Goal: Transaction & Acquisition: Book appointment/travel/reservation

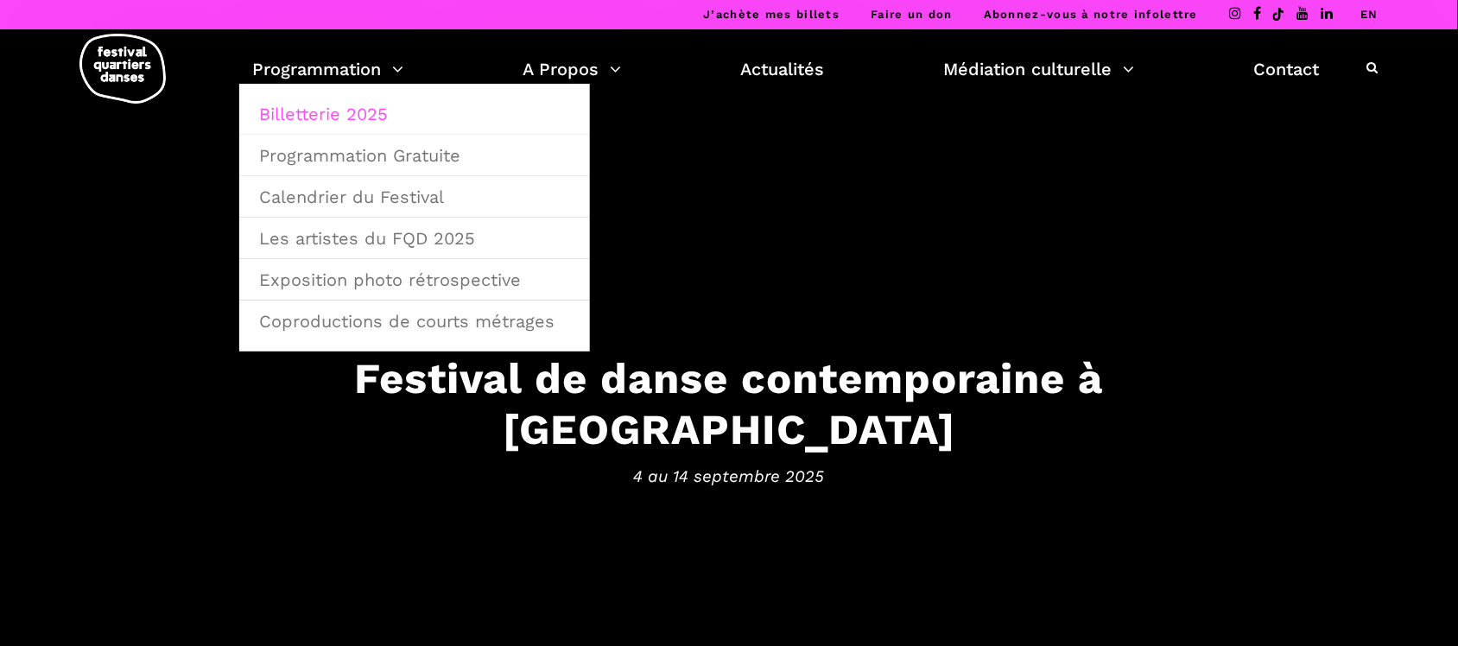
click at [356, 117] on link "Billetterie 2025" at bounding box center [415, 114] width 332 height 40
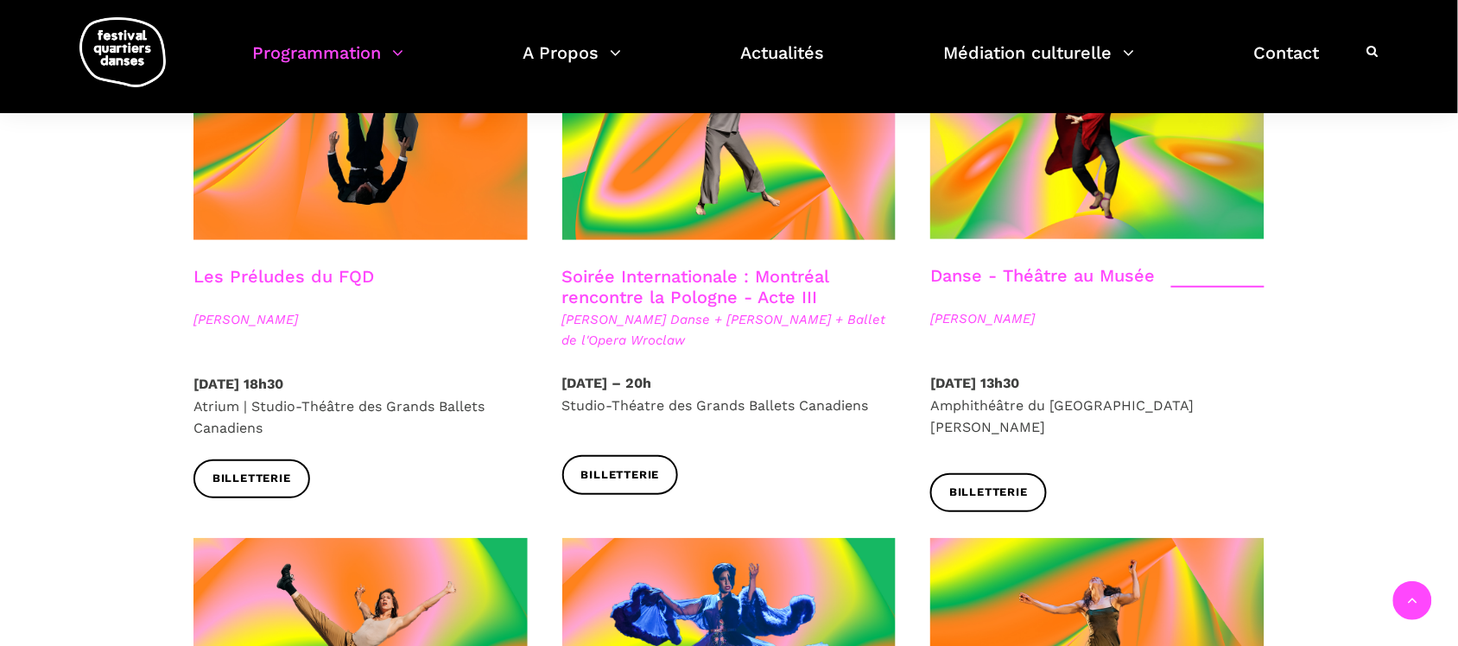
scroll to position [2051, 0]
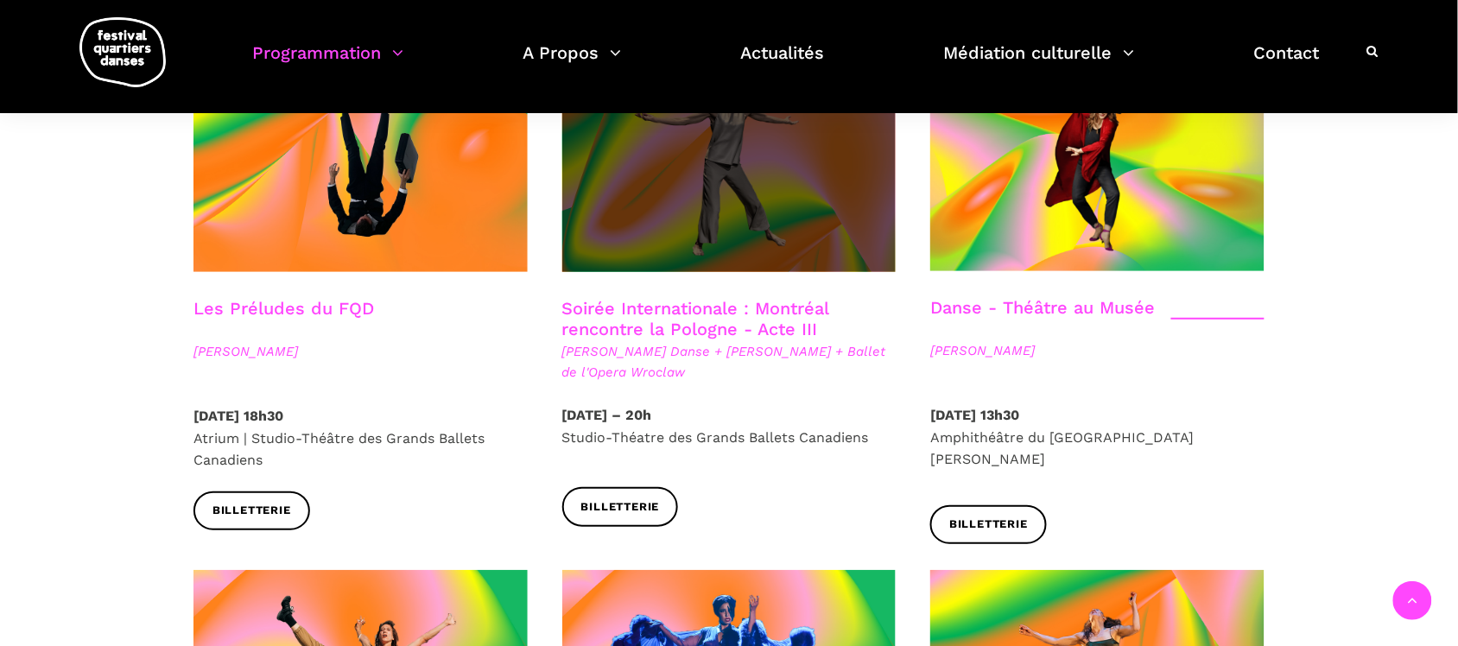
click at [724, 190] on span at bounding box center [729, 160] width 334 height 224
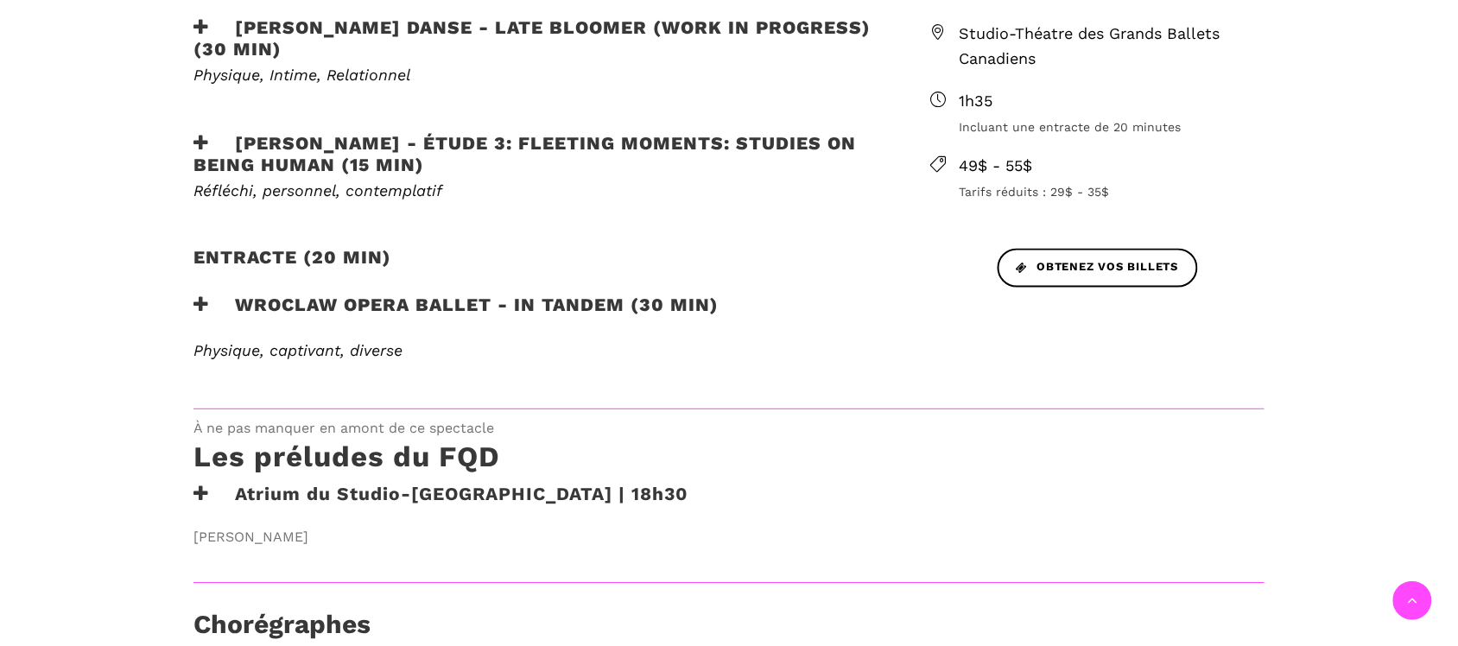
click at [299, 300] on h3 "Wroclaw Opera Ballet - In Tandem (30 min)" at bounding box center [455, 315] width 525 height 43
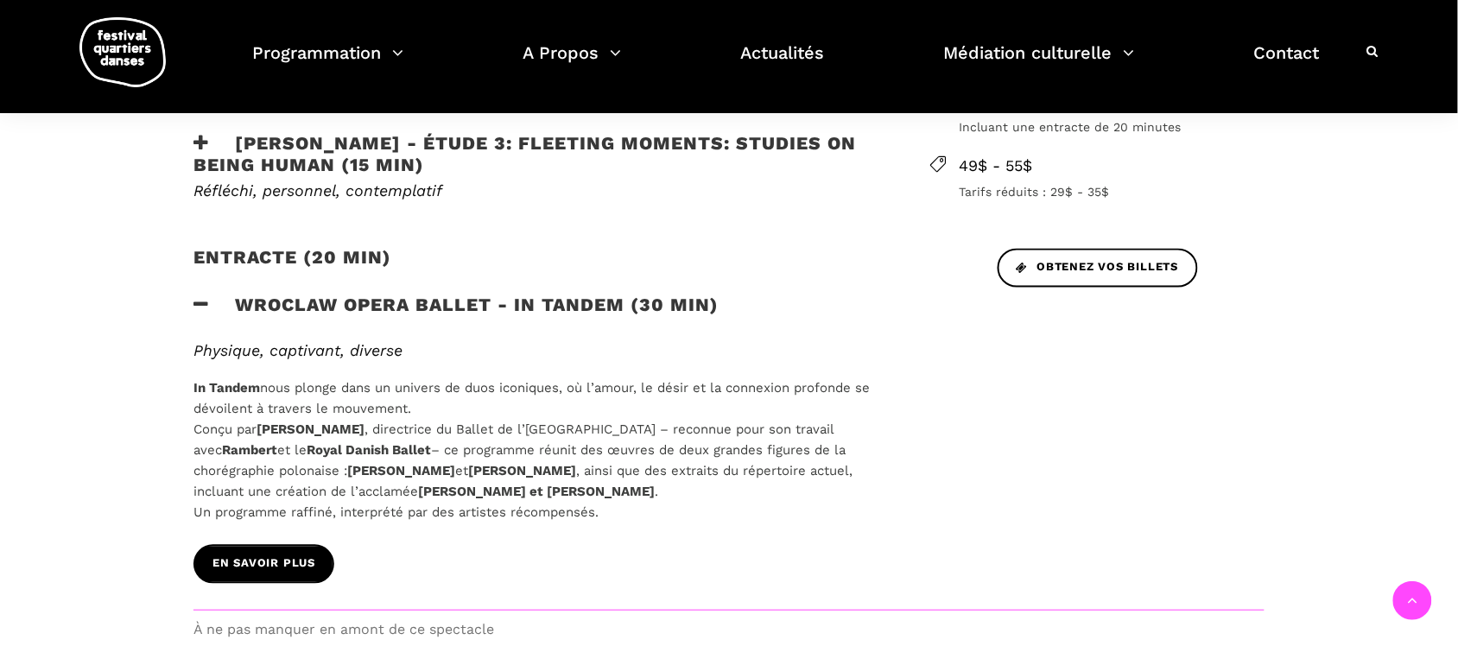
click at [296, 559] on span "EN SAVOIR PLUS" at bounding box center [263, 564] width 103 height 18
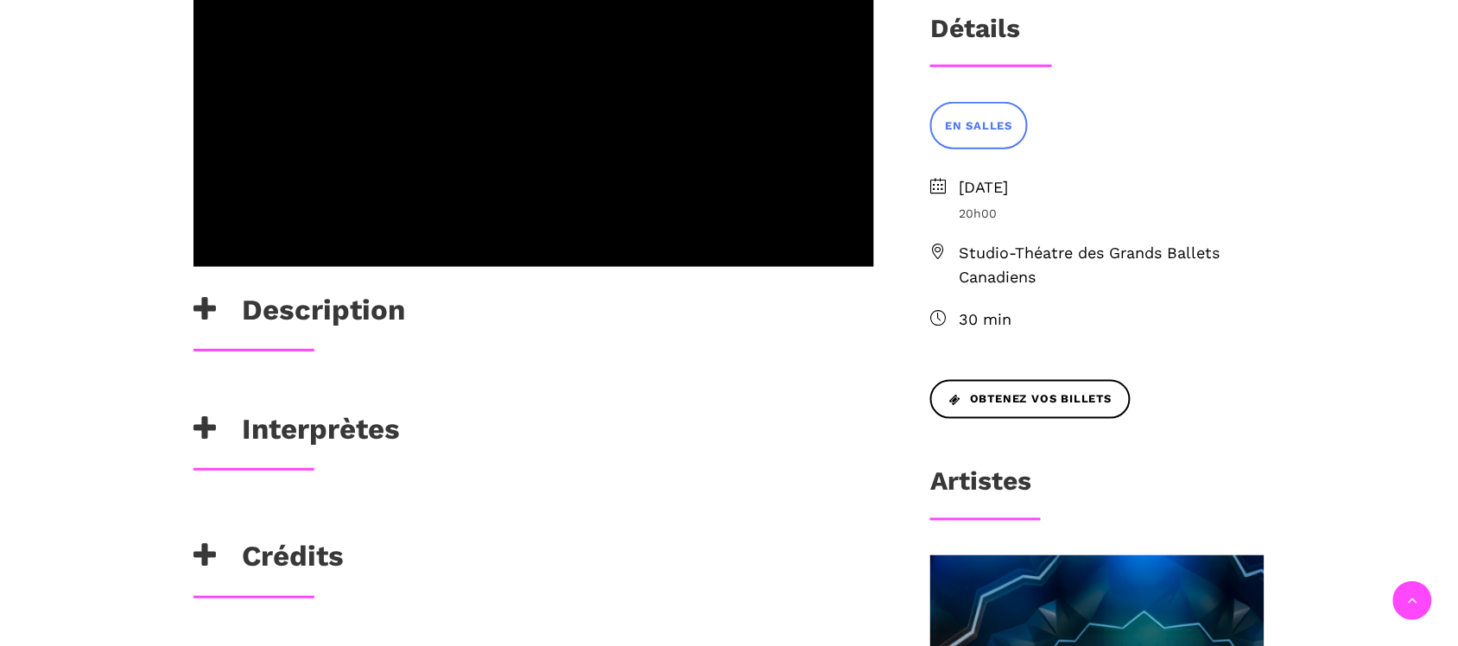
scroll to position [648, 0]
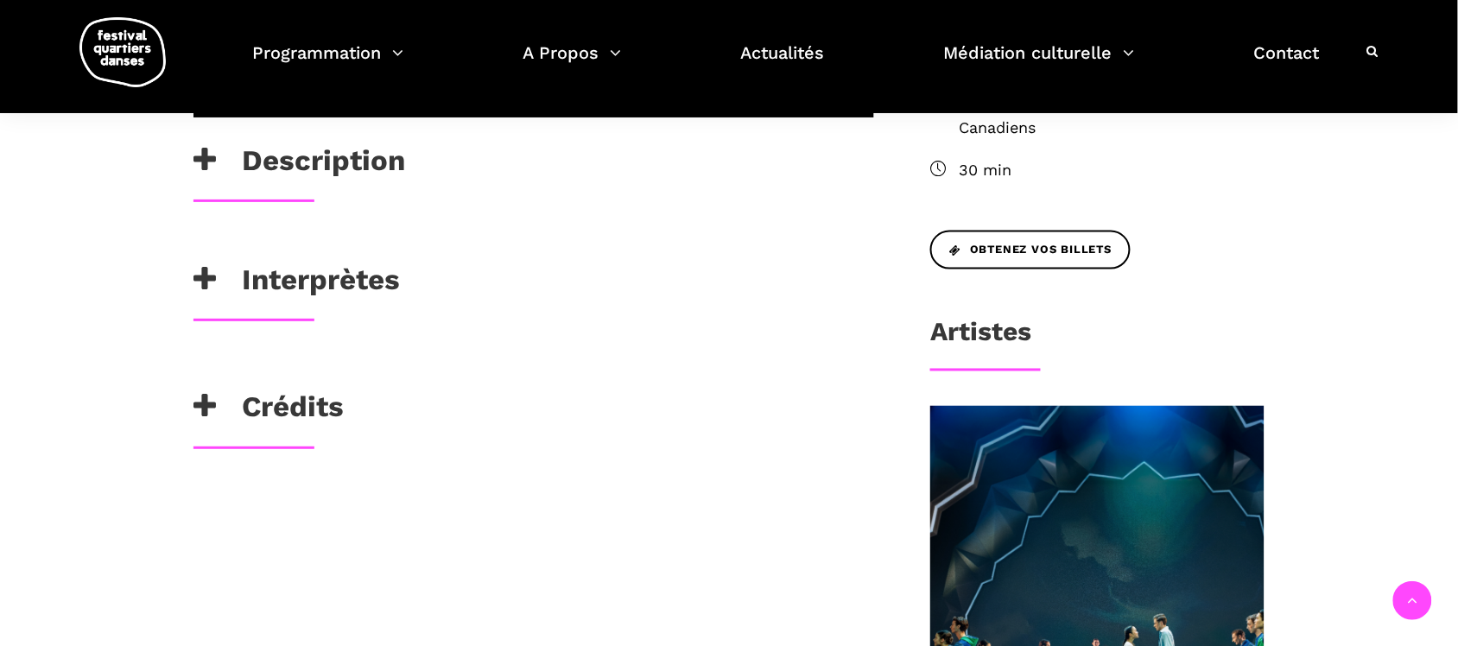
click at [320, 157] on h3 "Description" at bounding box center [299, 164] width 212 height 43
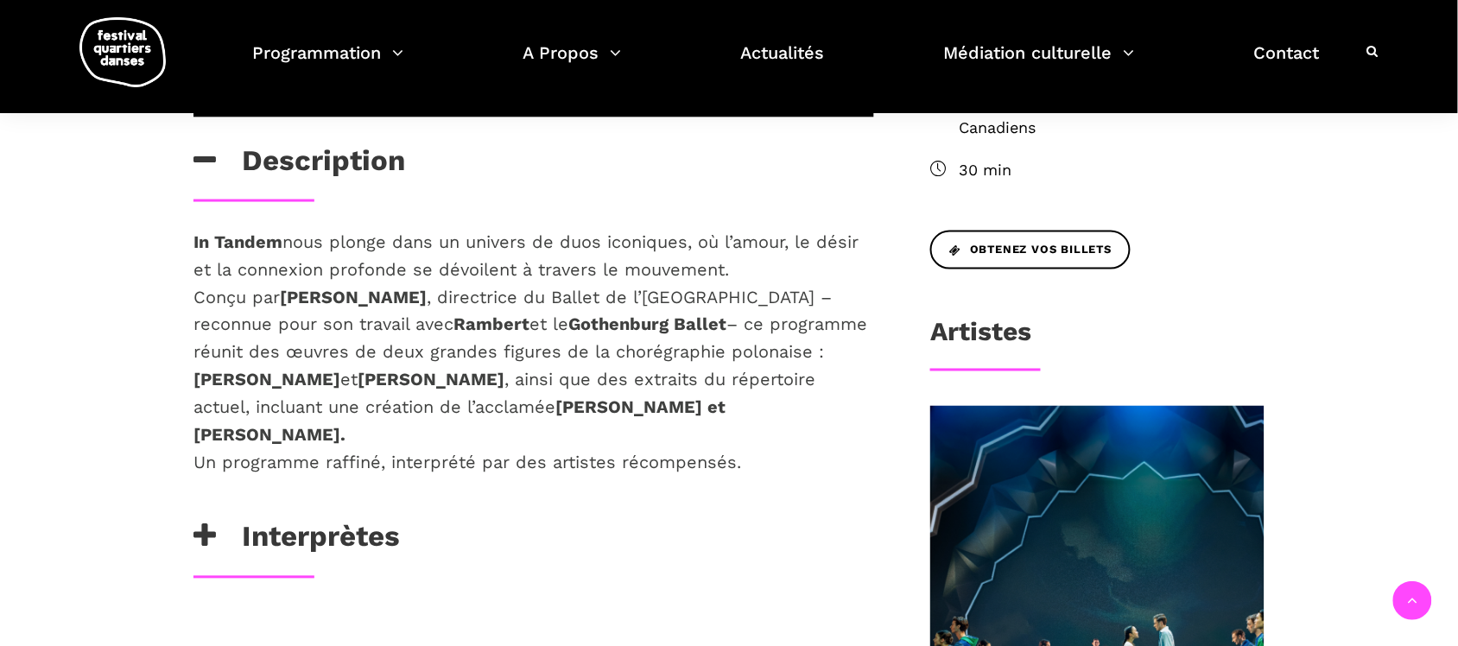
click at [316, 527] on h3 "Interprètes" at bounding box center [296, 541] width 206 height 43
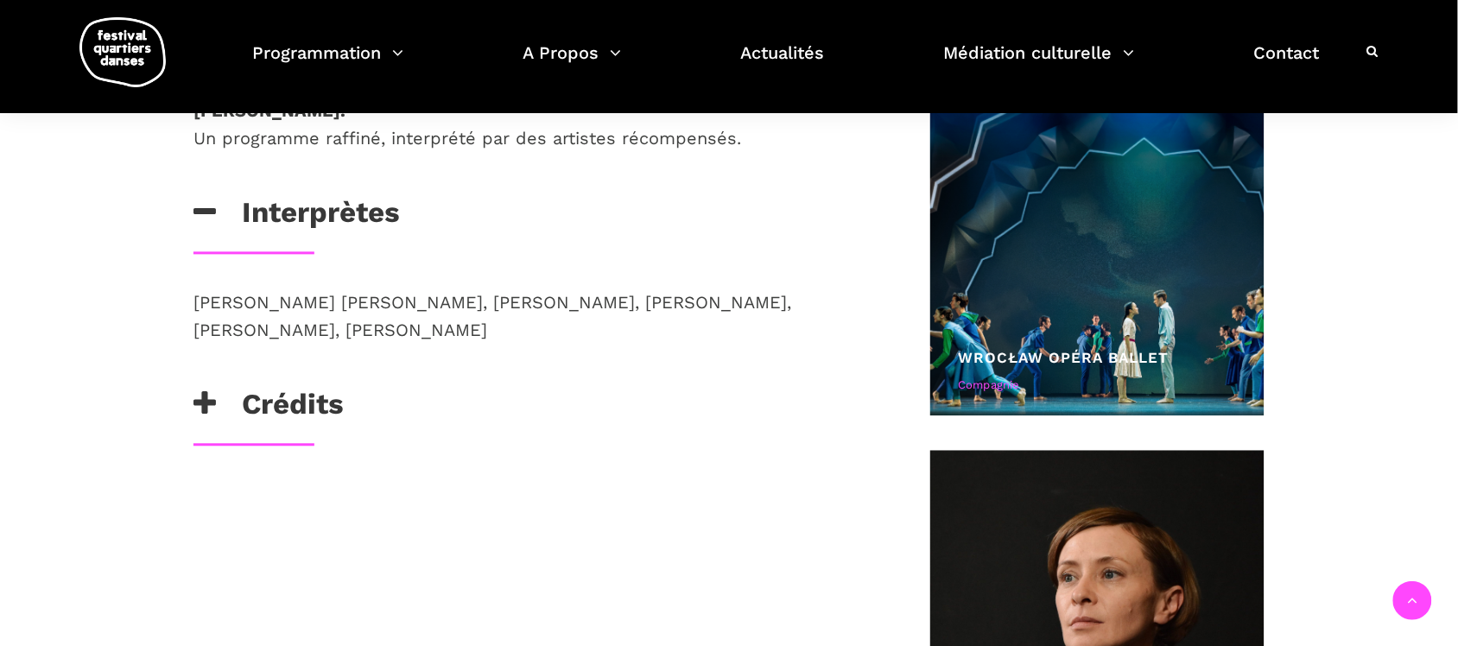
scroll to position [971, 0]
click at [345, 382] on div "Daniel Agudo Gallardo, Miho Okamura, Carola Minardo, Łukasz Ożga, Mizuno Toma, …" at bounding box center [533, 338] width 715 height 98
click at [300, 408] on h3 "Crédits" at bounding box center [268, 409] width 150 height 43
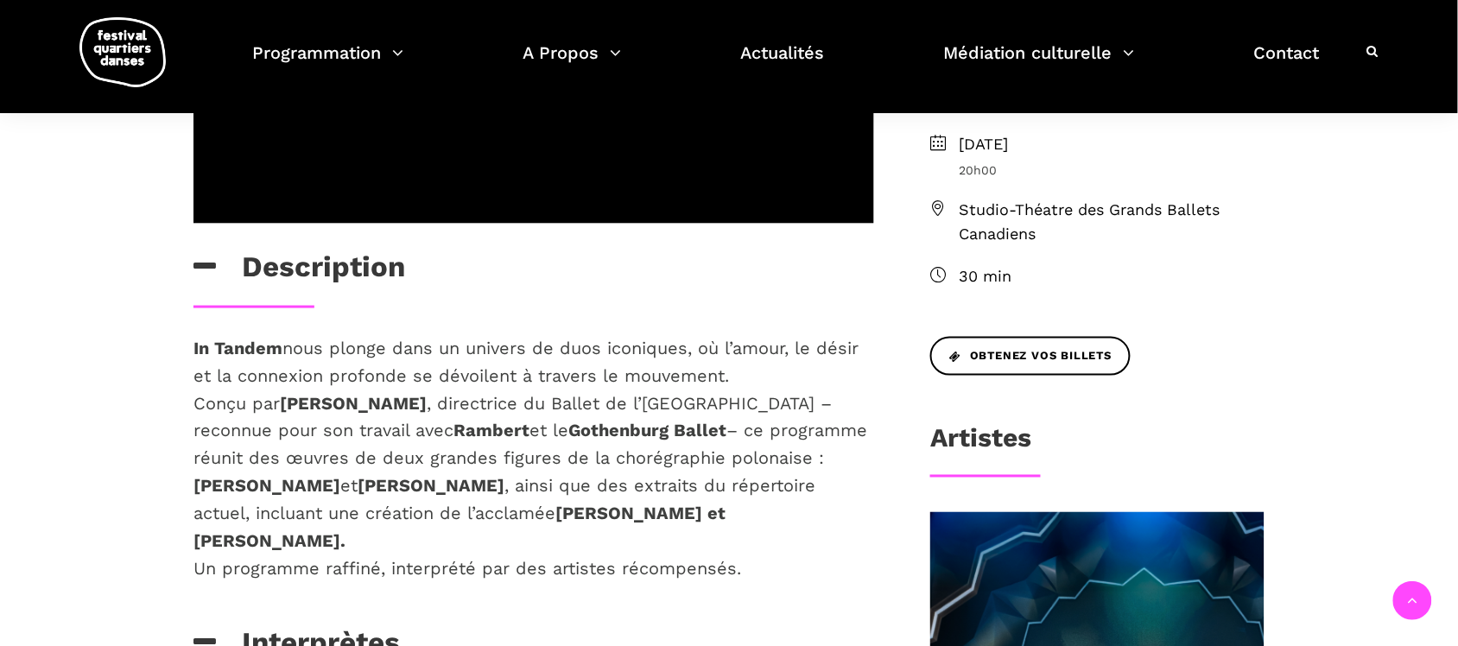
scroll to position [540, 0]
